Goal: Transaction & Acquisition: Purchase product/service

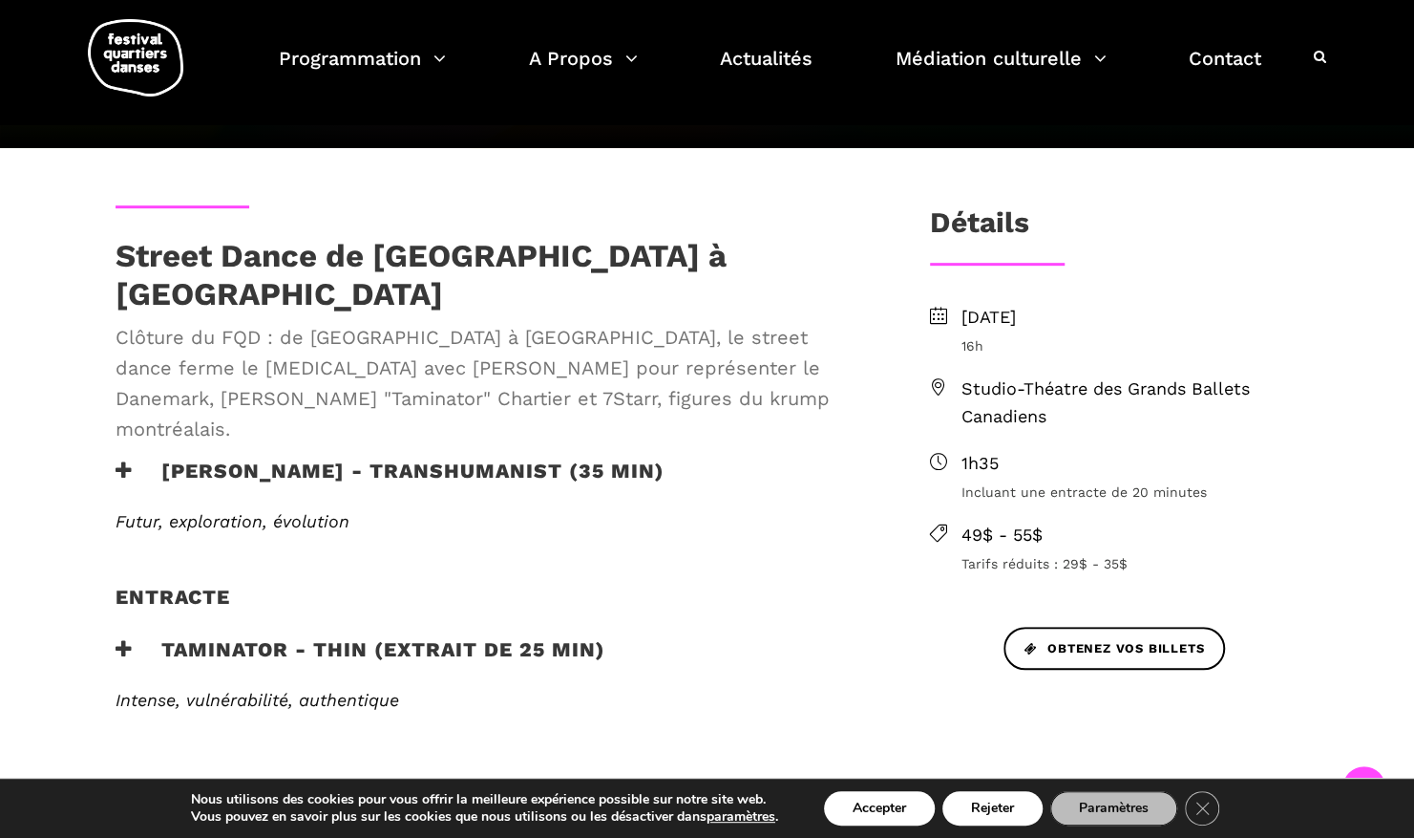
scroll to position [384, 0]
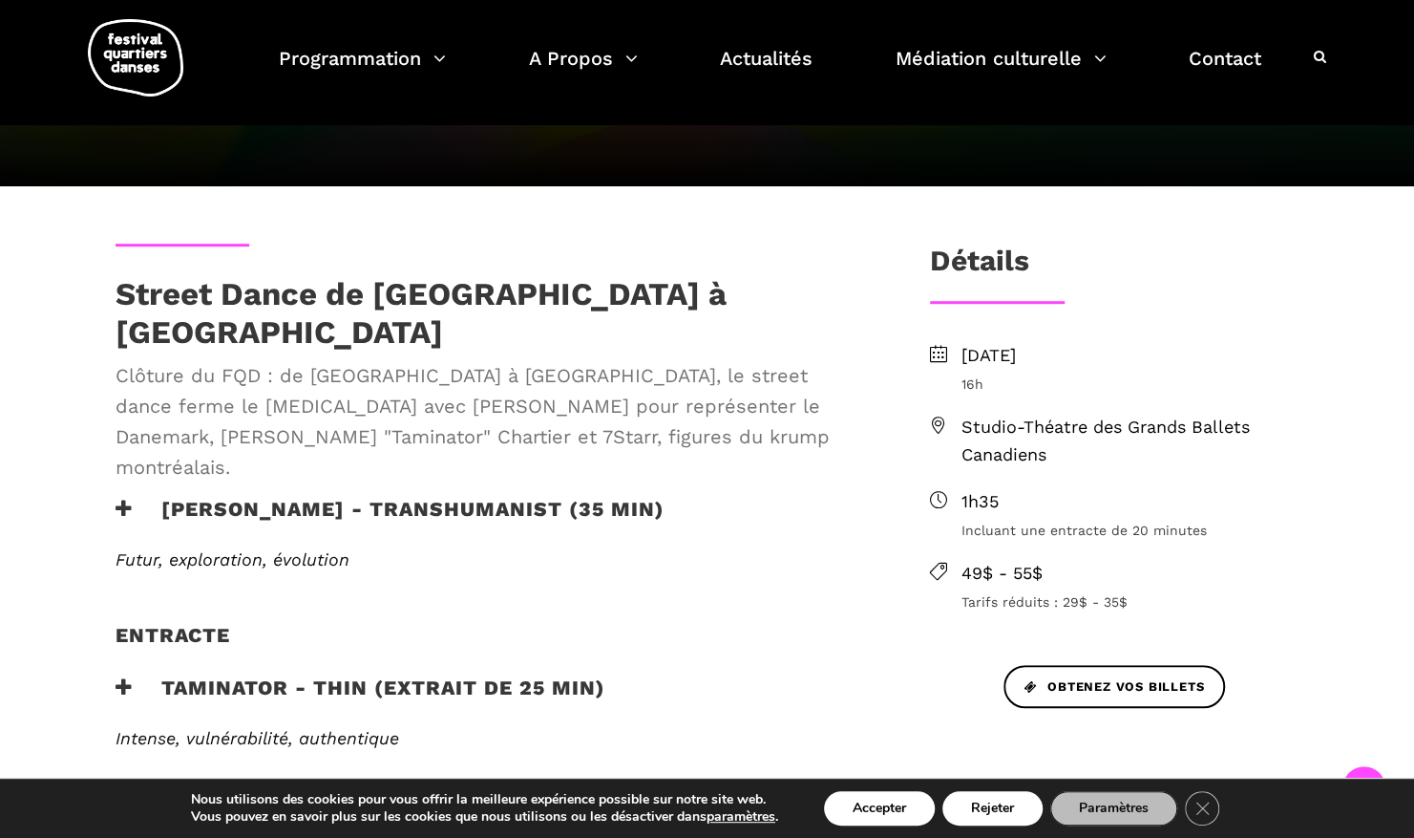
click at [1012, 424] on span "Studio-Théatre des Grands Ballets Canadiens" at bounding box center [1131, 441] width 338 height 55
click at [1028, 428] on span "Studio-Théatre des Grands Ballets Canadiens" at bounding box center [1131, 441] width 338 height 55
click at [1005, 267] on h3 "Détails" at bounding box center [979, 268] width 99 height 48
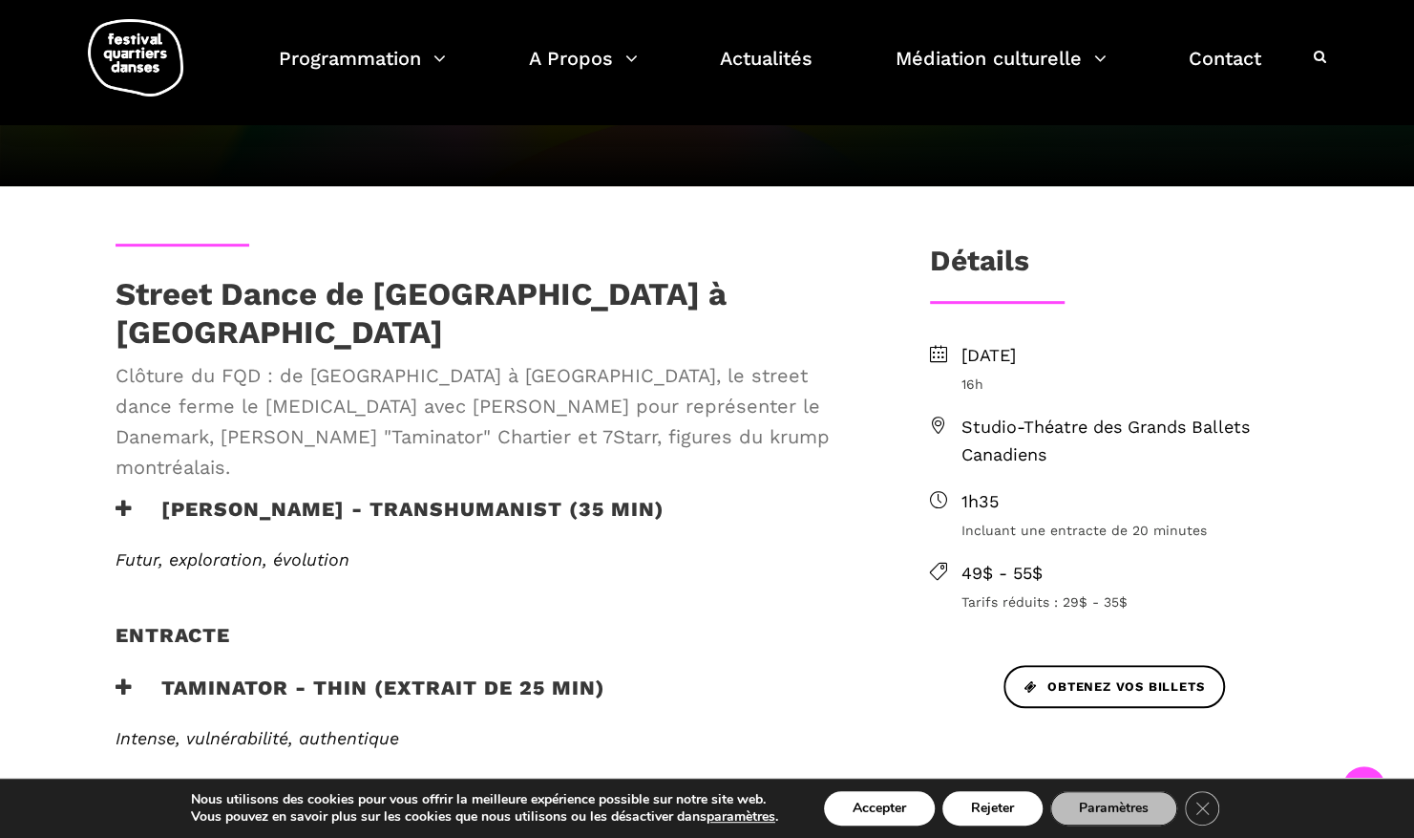
click at [971, 512] on span "1h35" at bounding box center [1131, 502] width 338 height 28
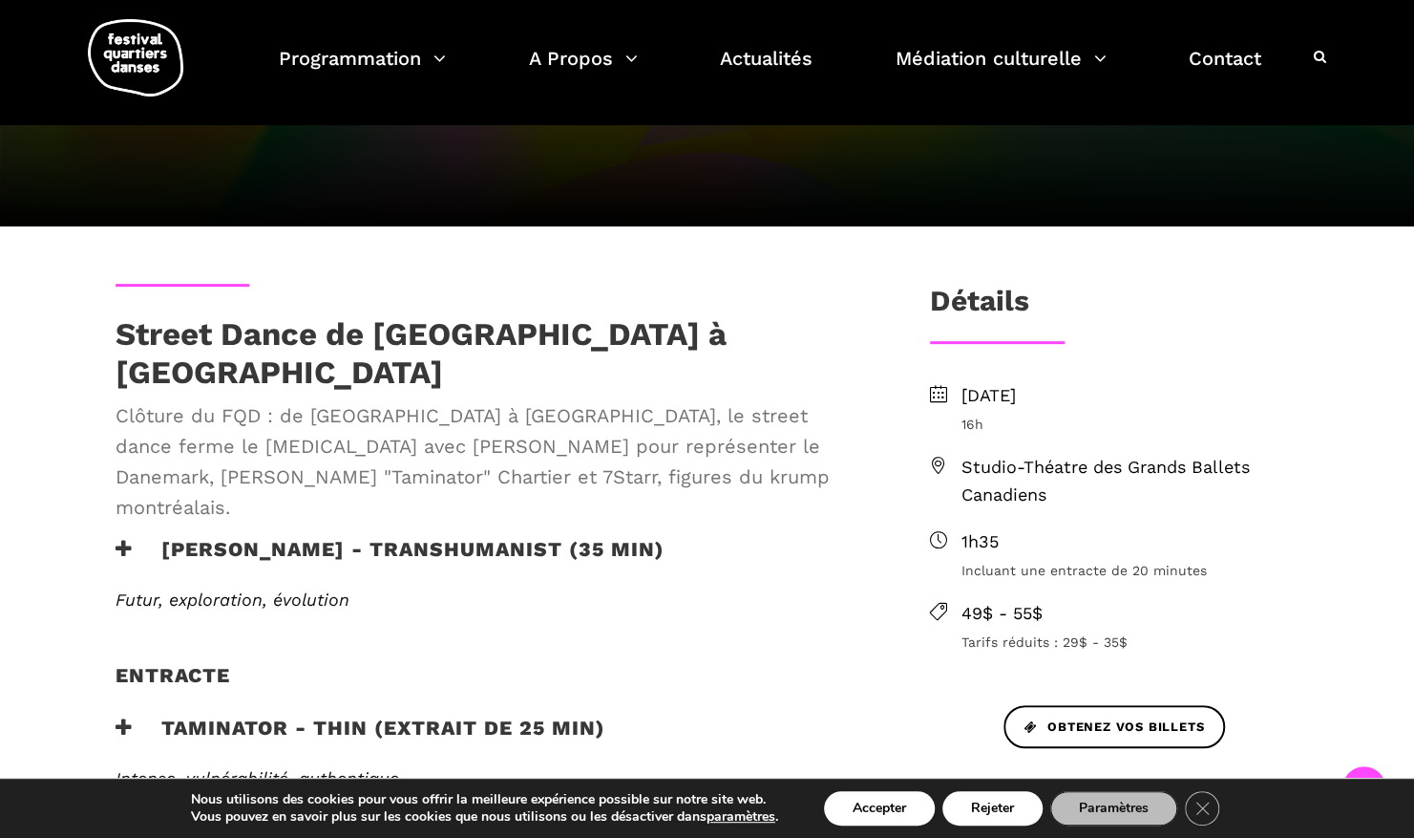
scroll to position [346, 0]
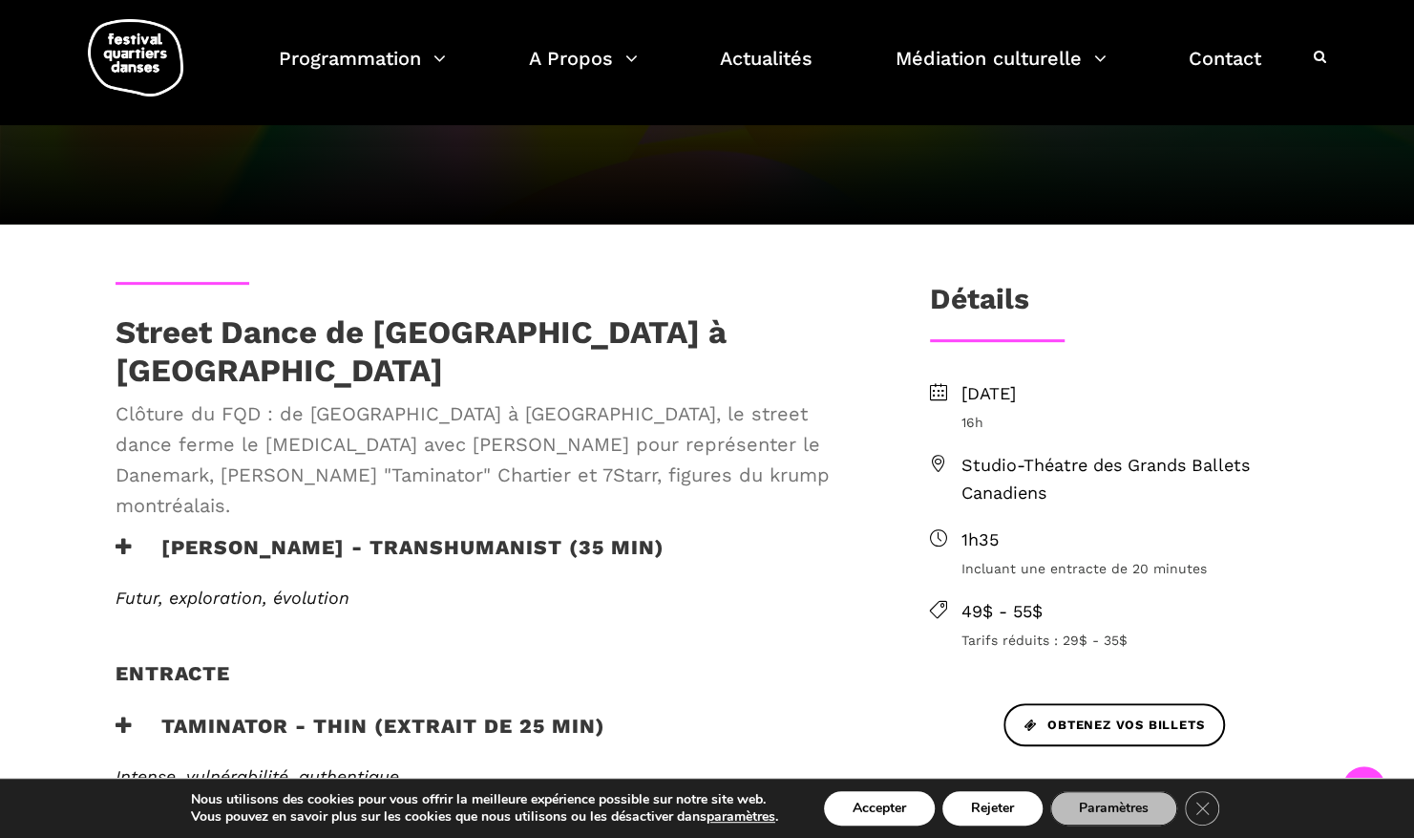
click at [962, 458] on span "Studio-Théatre des Grands Ballets Canadiens" at bounding box center [1131, 479] width 338 height 55
drag, startPoint x: 965, startPoint y: 451, endPoint x: 1071, endPoint y: 491, distance: 113.3
click at [1071, 491] on span "Studio-Théatre des Grands Ballets Canadiens" at bounding box center [1131, 479] width 338 height 55
copy span "Studio-Théatre des Grands Ballets Canadiens"
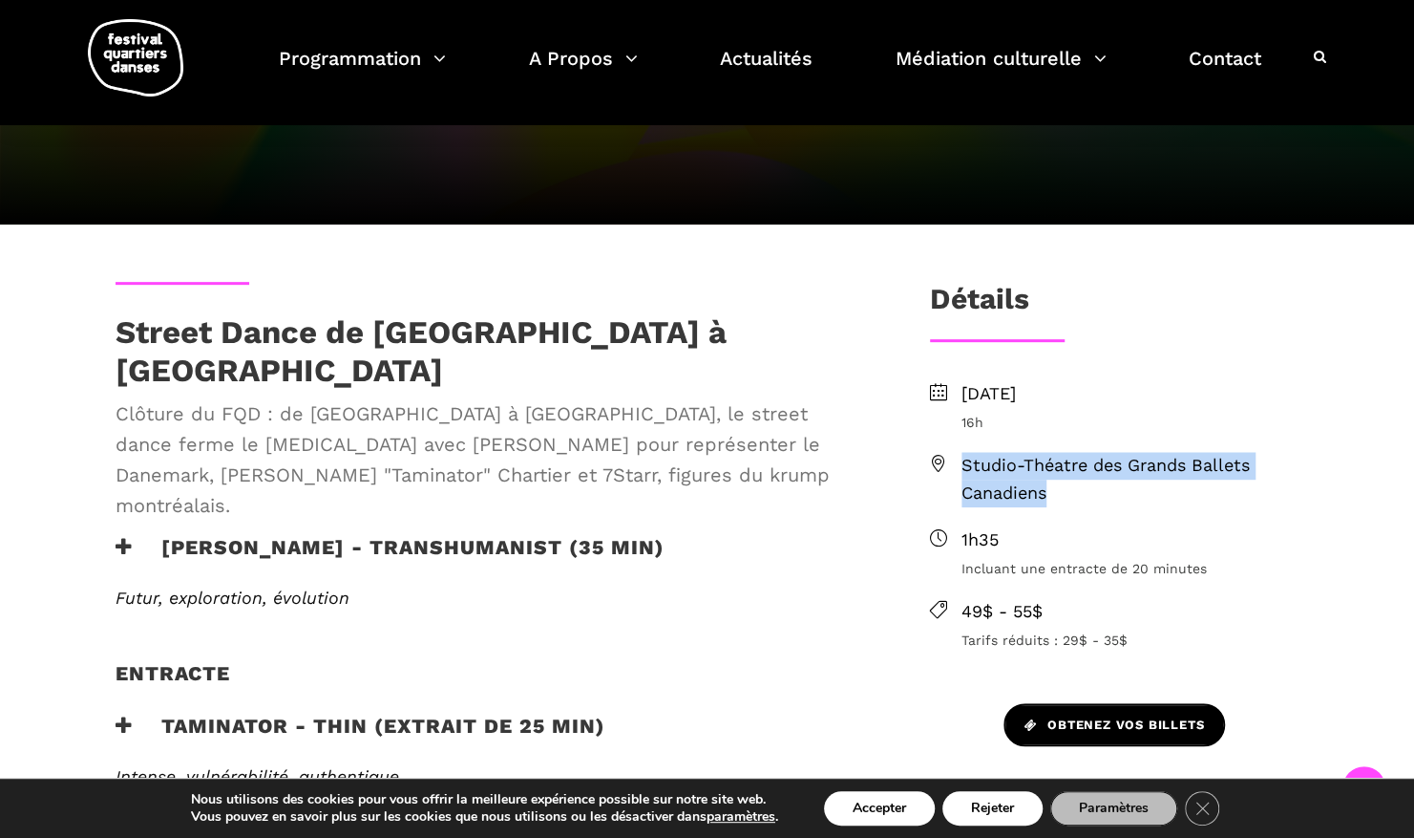
click at [1056, 716] on span "Obtenez vos billets" at bounding box center [1115, 725] width 180 height 20
